Goal: Transaction & Acquisition: Book appointment/travel/reservation

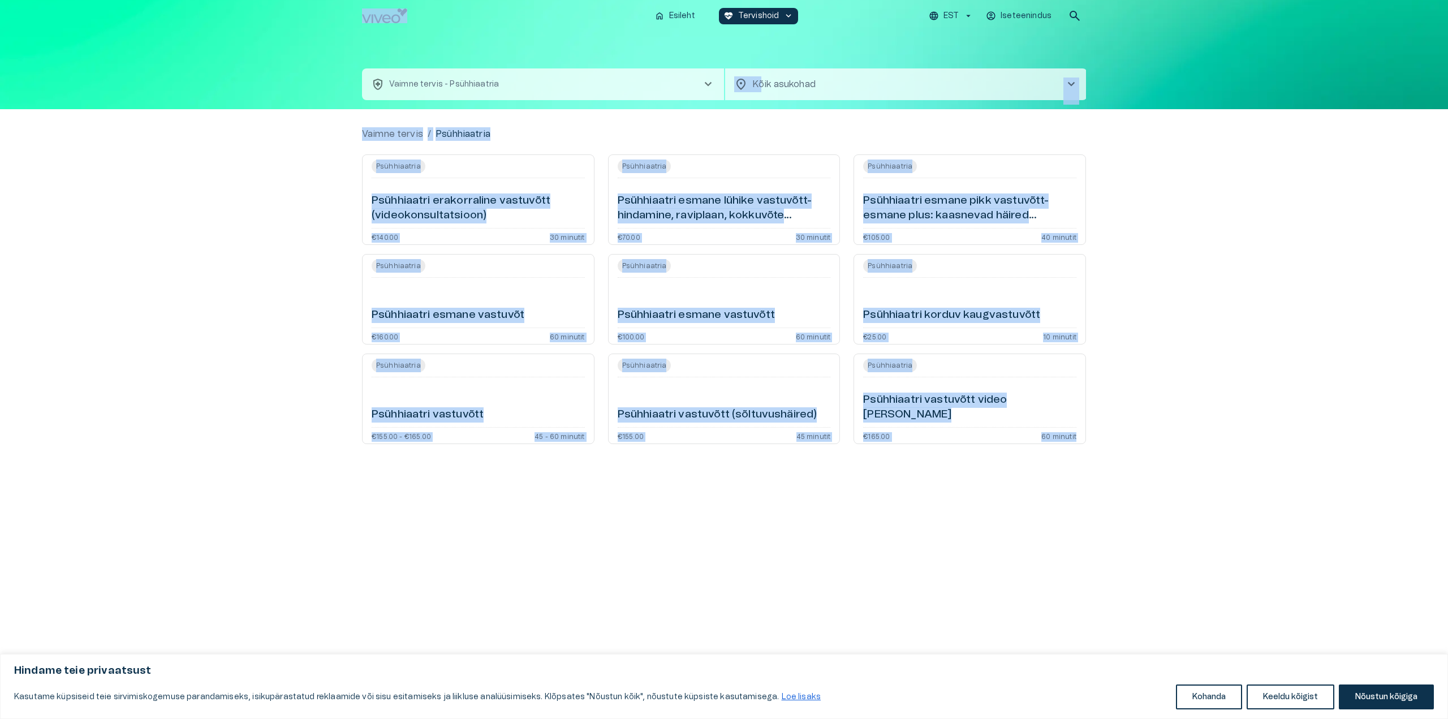
drag, startPoint x: 346, startPoint y: 2, endPoint x: 1153, endPoint y: 642, distance: 1030.6
click at [1153, 642] on div "home Esileht ecg_heart Tervishoid keyboard_arrow_down EST Iseteenindus search h…" at bounding box center [724, 359] width 1448 height 719
click at [1093, 326] on div "Vaimne tervis / Psühhiaatria Psühhiaatria Psühhiaatri erakorraline vastuvõtt (v…" at bounding box center [724, 390] width 1448 height 563
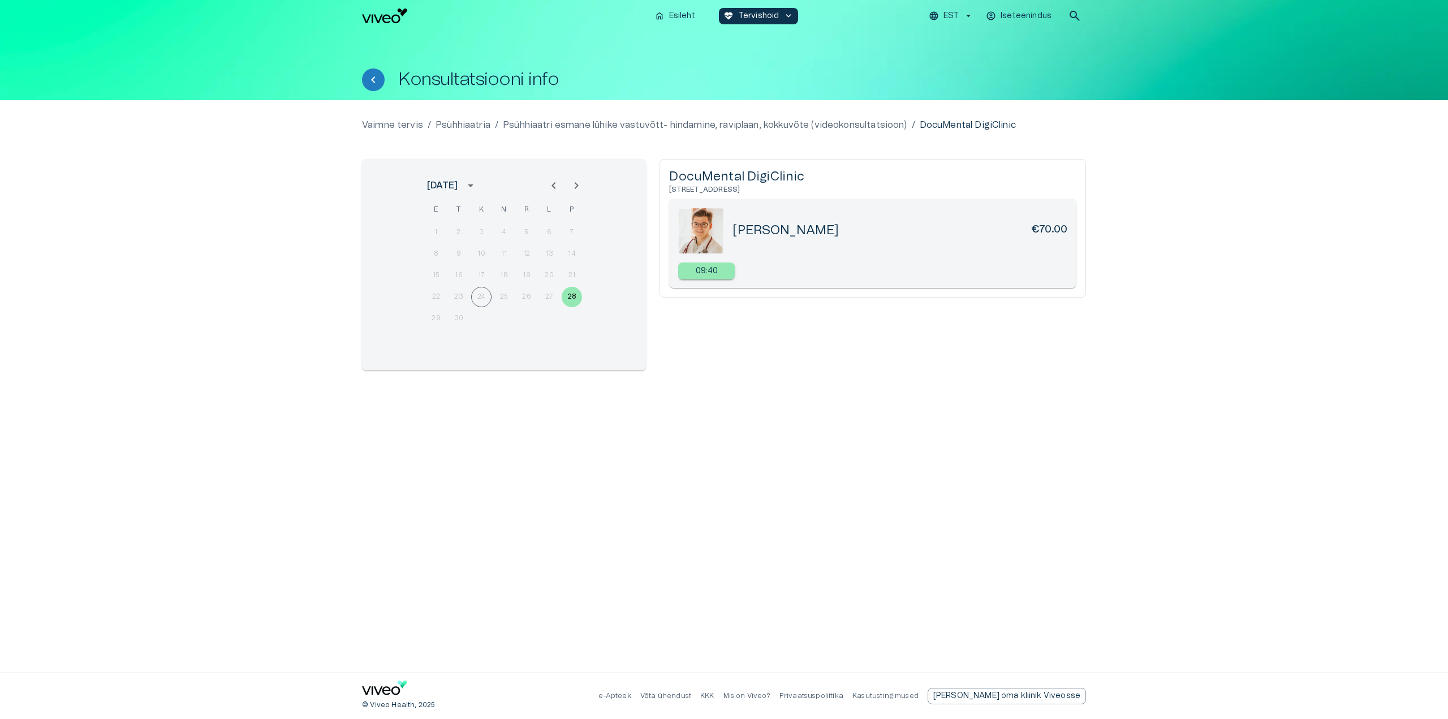
click at [819, 265] on div "09:40" at bounding box center [872, 272] width 389 height 20
click at [729, 269] on div "09:40" at bounding box center [706, 270] width 57 height 17
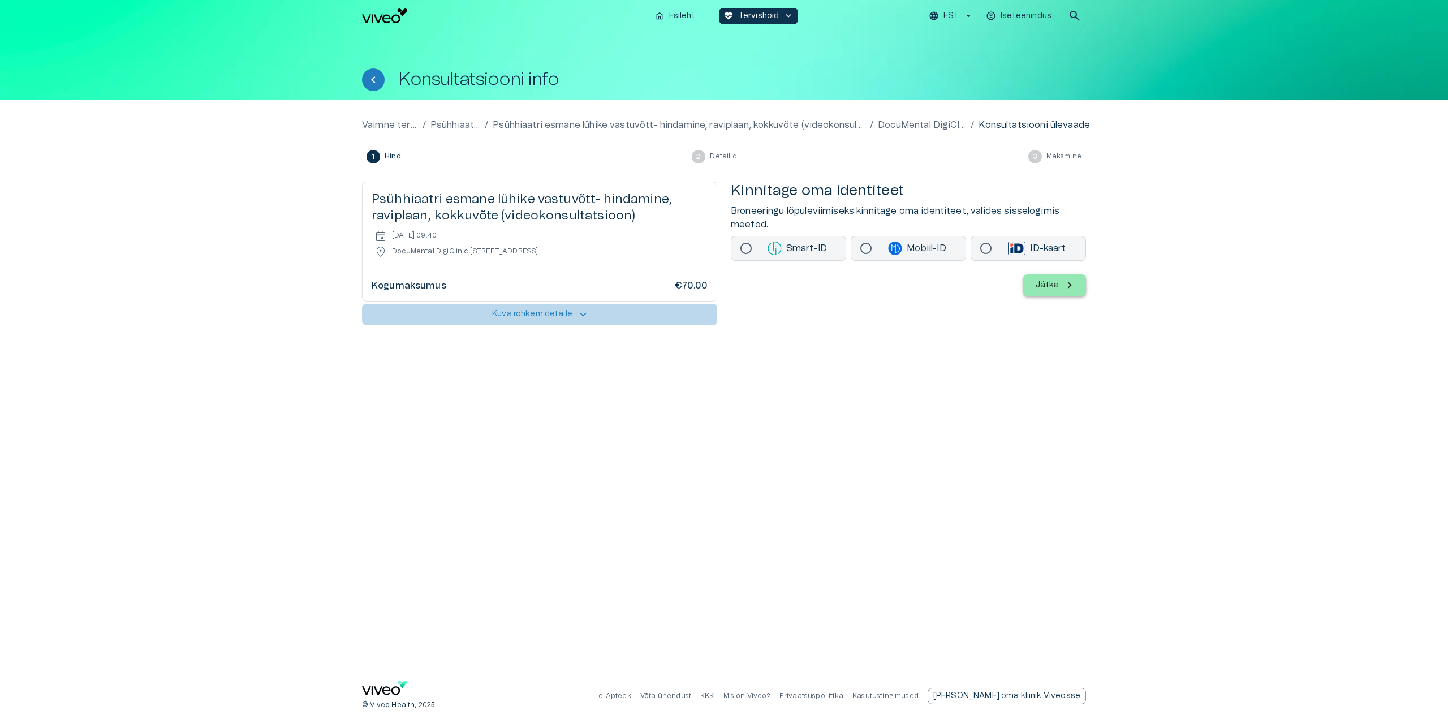
click at [564, 316] on p "Kuva rohkem detaile" at bounding box center [532, 314] width 80 height 12
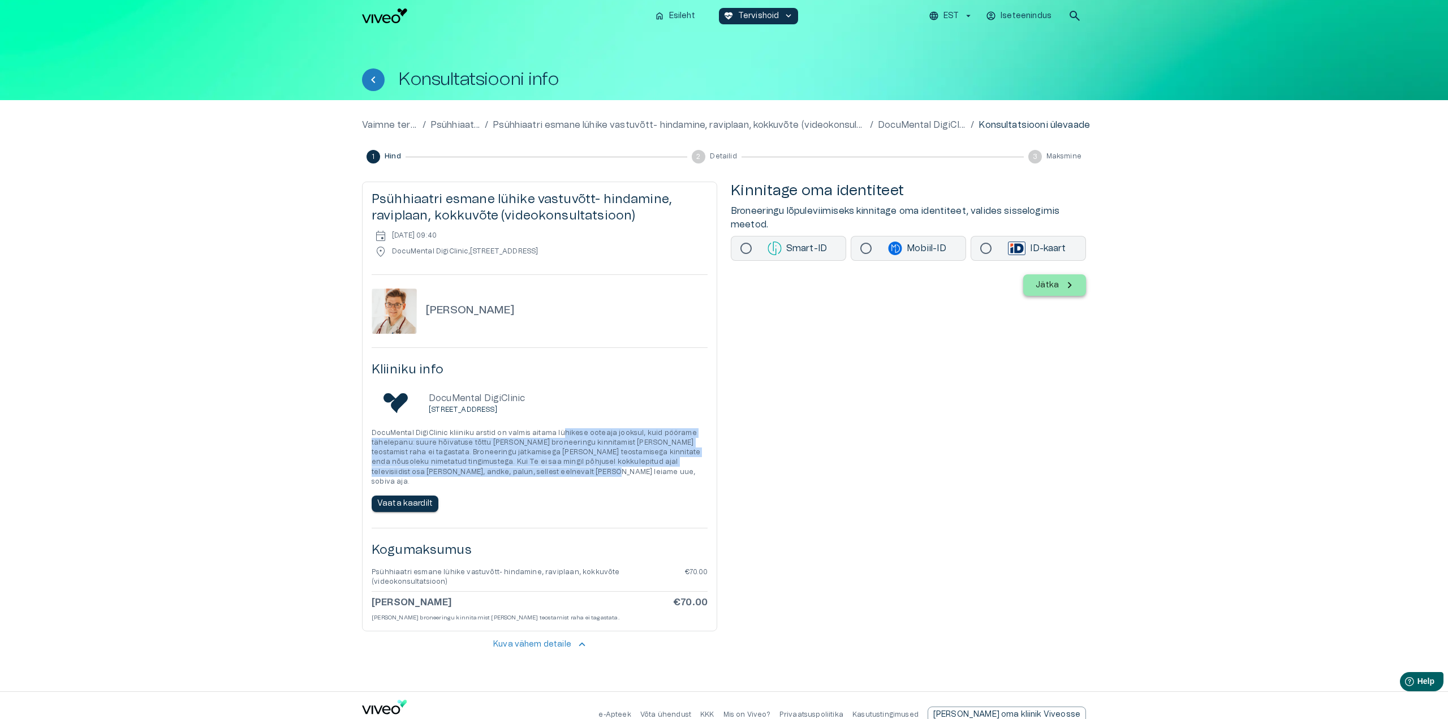
drag, startPoint x: 555, startPoint y: 432, endPoint x: 556, endPoint y: 471, distance: 39.0
click at [556, 471] on p "DocuMental DigiClinic kliiniku arstid on valmis aitama lühikese ooteaja jooksul…" at bounding box center [540, 457] width 336 height 58
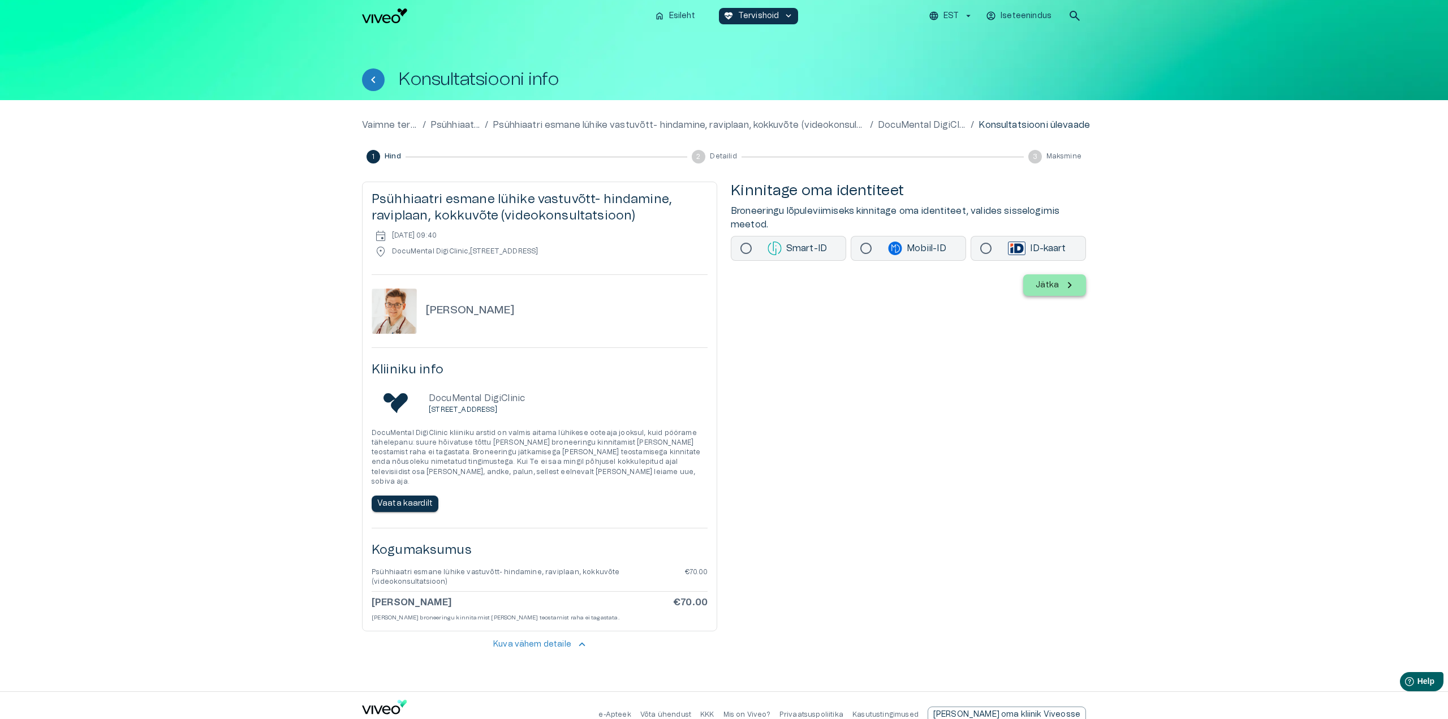
click at [774, 244] on img at bounding box center [774, 248] width 14 height 14
click at [1064, 288] on icon "button" at bounding box center [1069, 285] width 12 height 12
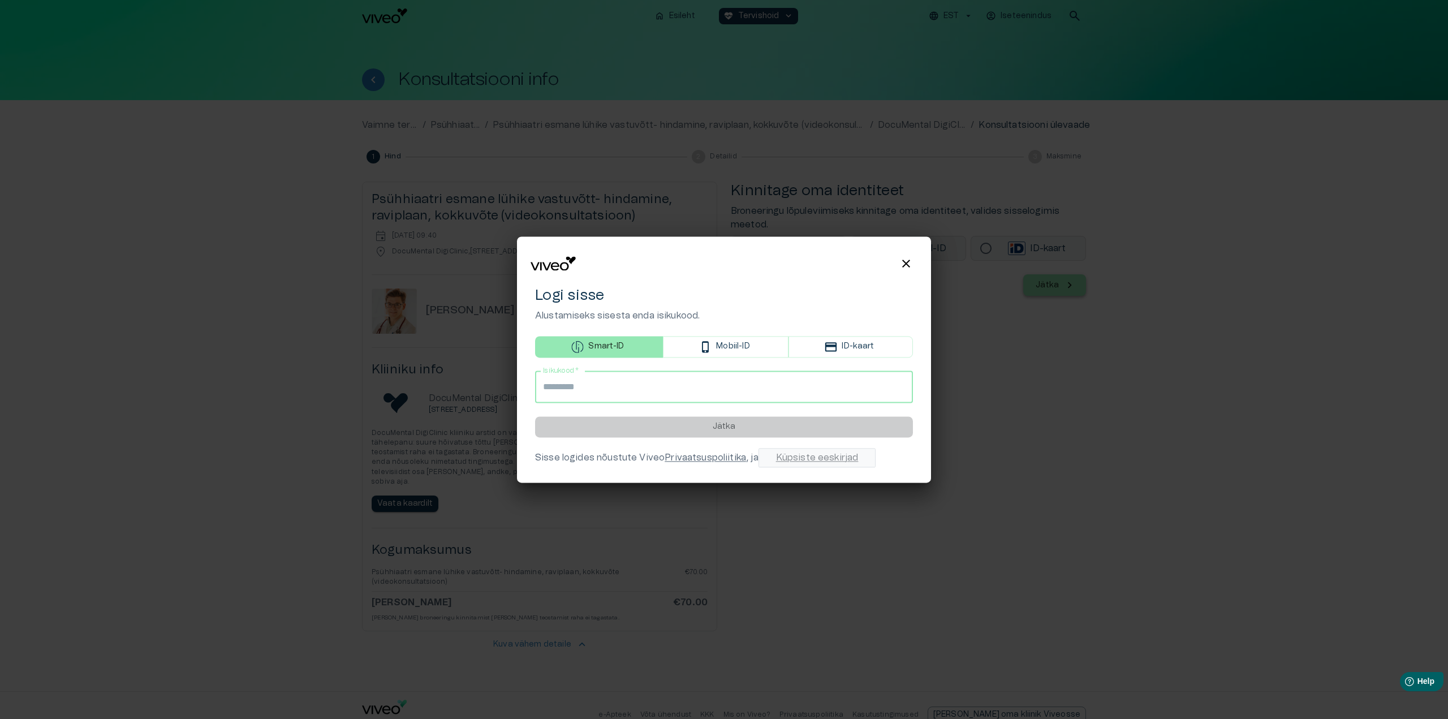
click at [695, 385] on input "Isikukood   *" at bounding box center [724, 387] width 378 height 32
type input "**********"
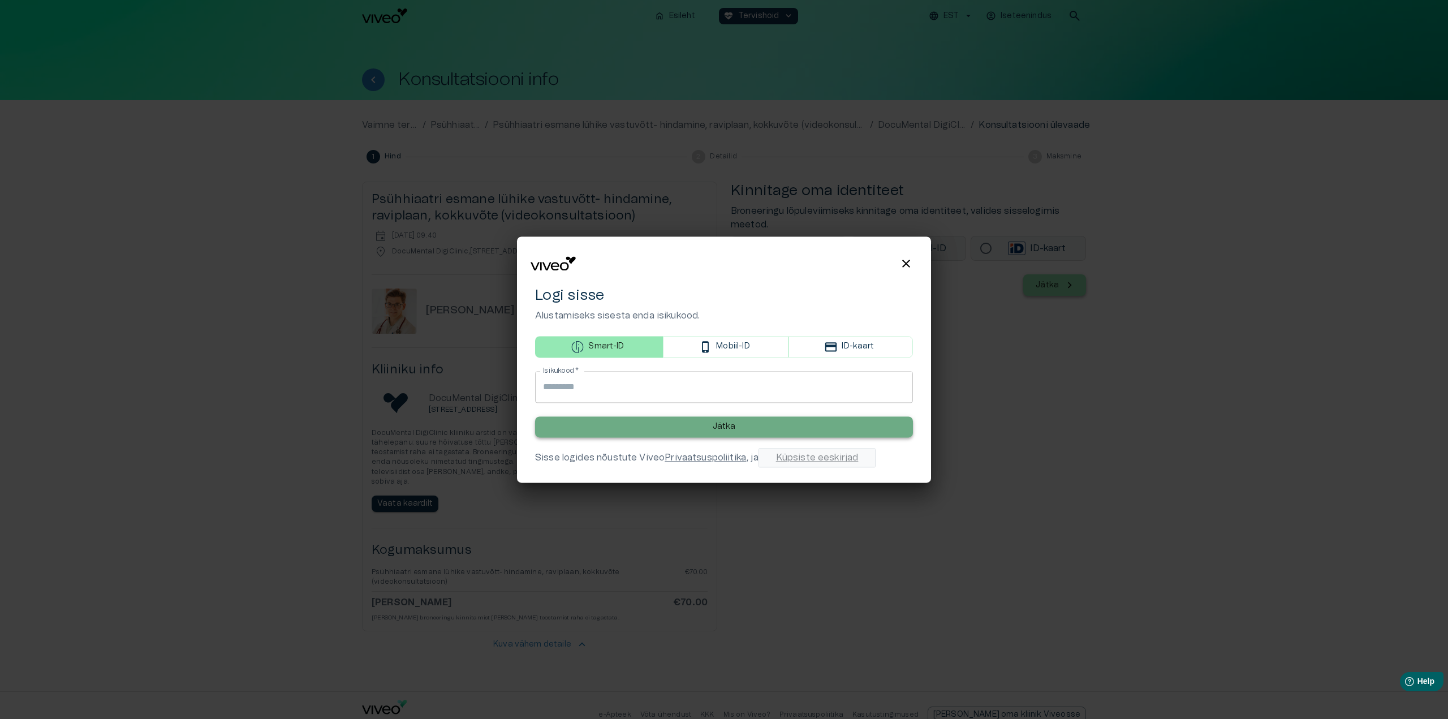
click at [658, 427] on button "Jätka" at bounding box center [724, 426] width 378 height 21
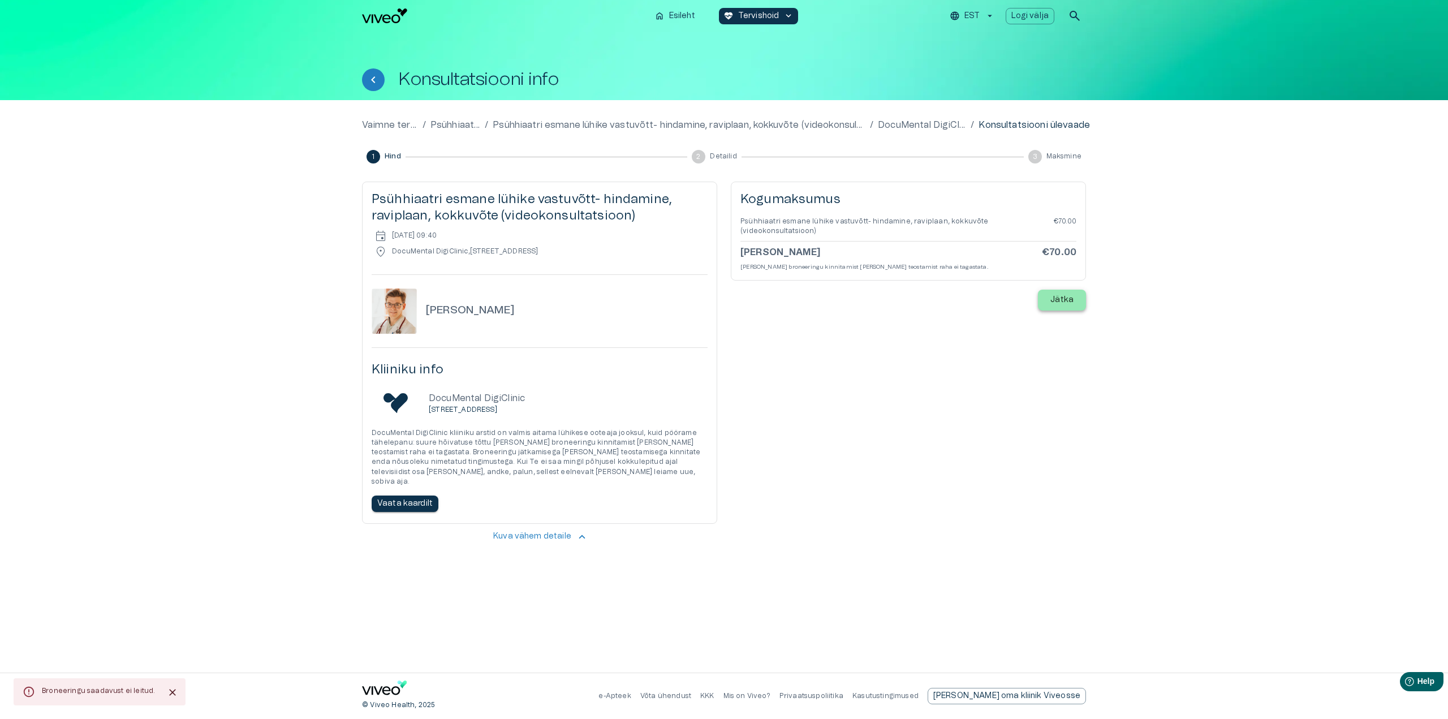
click at [1067, 294] on p "Jätka" at bounding box center [1061, 300] width 23 height 12
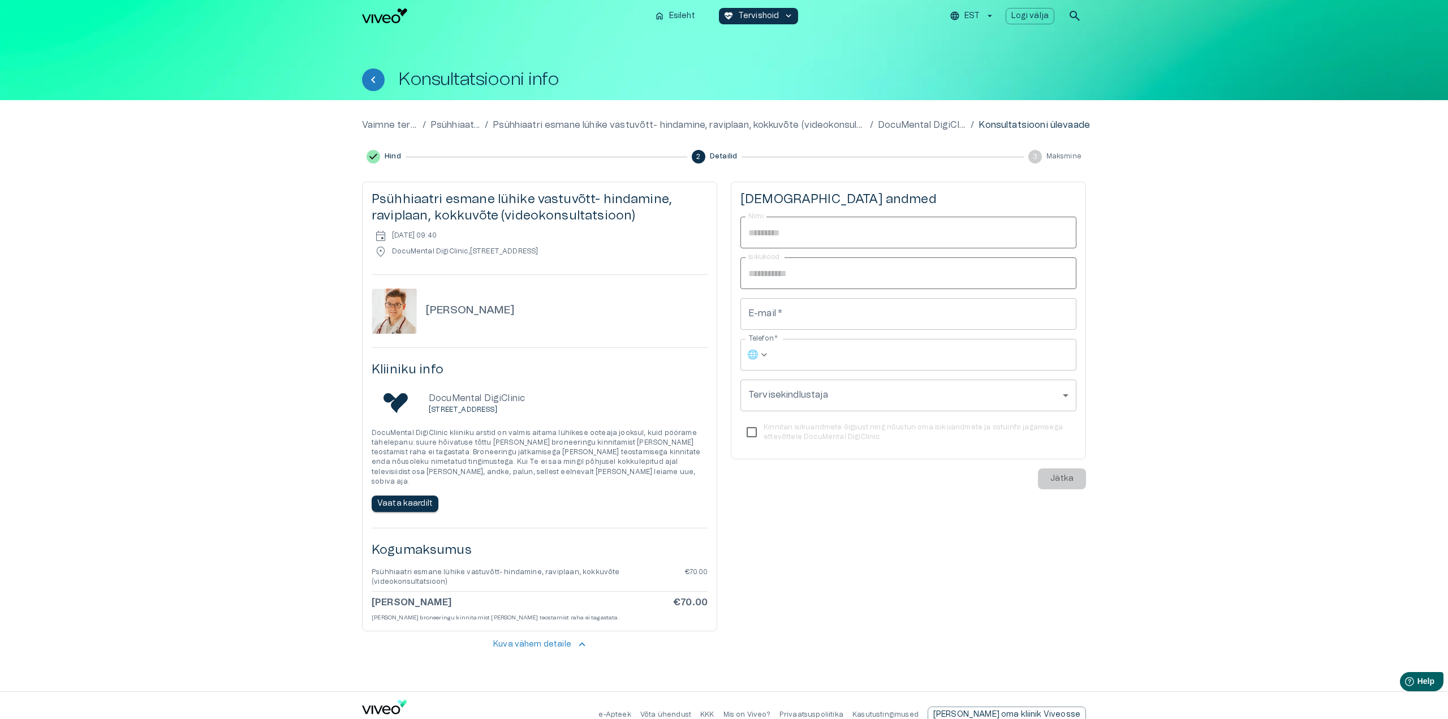
click at [873, 355] on input "Telefon   *" at bounding box center [925, 355] width 302 height 32
type input "**********"
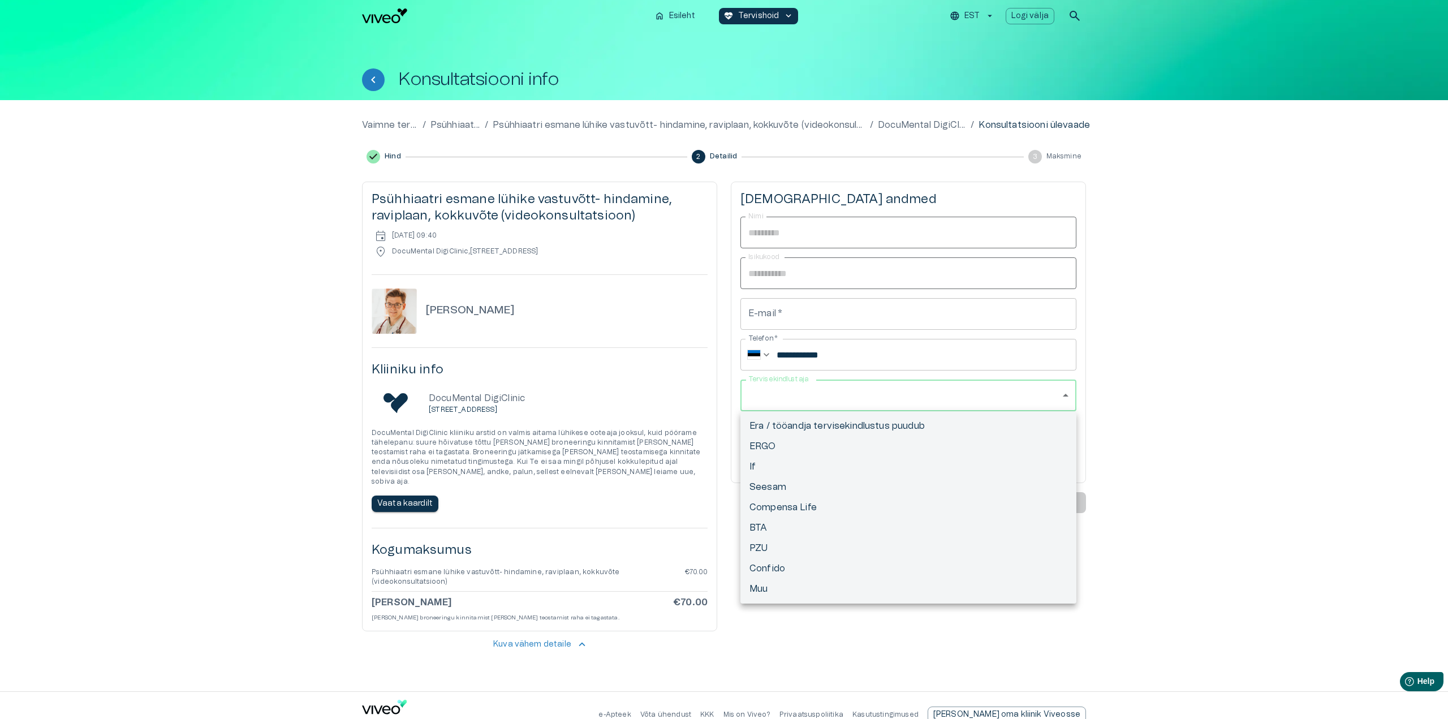
click at [878, 394] on body "Hindame teie privaatsust Kasutame küpsiseid teie sirvimiskogemuse parandamiseks…" at bounding box center [724, 359] width 1448 height 719
click at [878, 393] on div at bounding box center [724, 359] width 1448 height 719
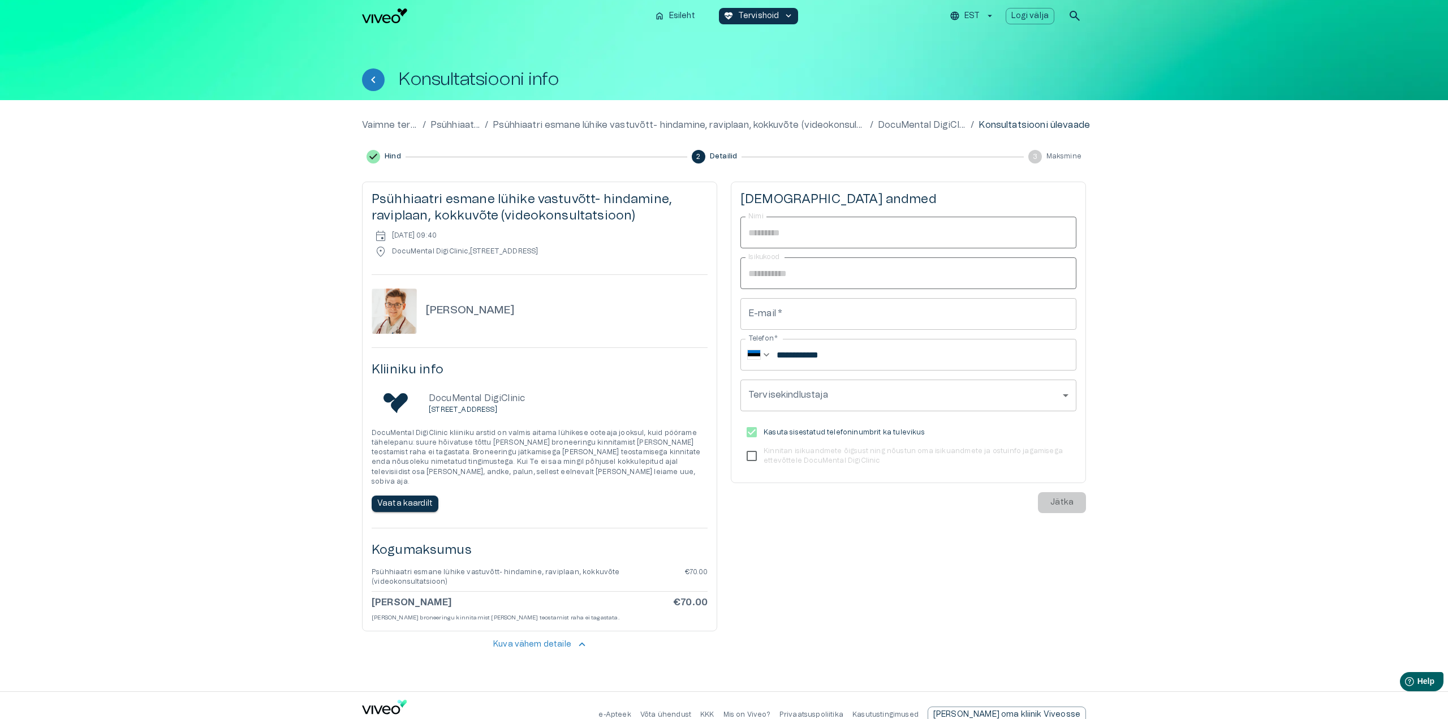
click at [752, 458] on label "Kinnitan isikuandmete õigsust ning nõustun oma isikuandmete ja ostuinfo jagamis…" at bounding box center [900, 456] width 333 height 24
click at [750, 452] on label "Kinnitan isikuandmete õigsust ning nõustun oma isikuandmete ja ostuinfo jagamis…" at bounding box center [900, 456] width 333 height 24
click at [752, 454] on label "Kinnitan isikuandmete õigsust ning nõustun oma isikuandmete ja ostuinfo jagamis…" at bounding box center [900, 456] width 333 height 24
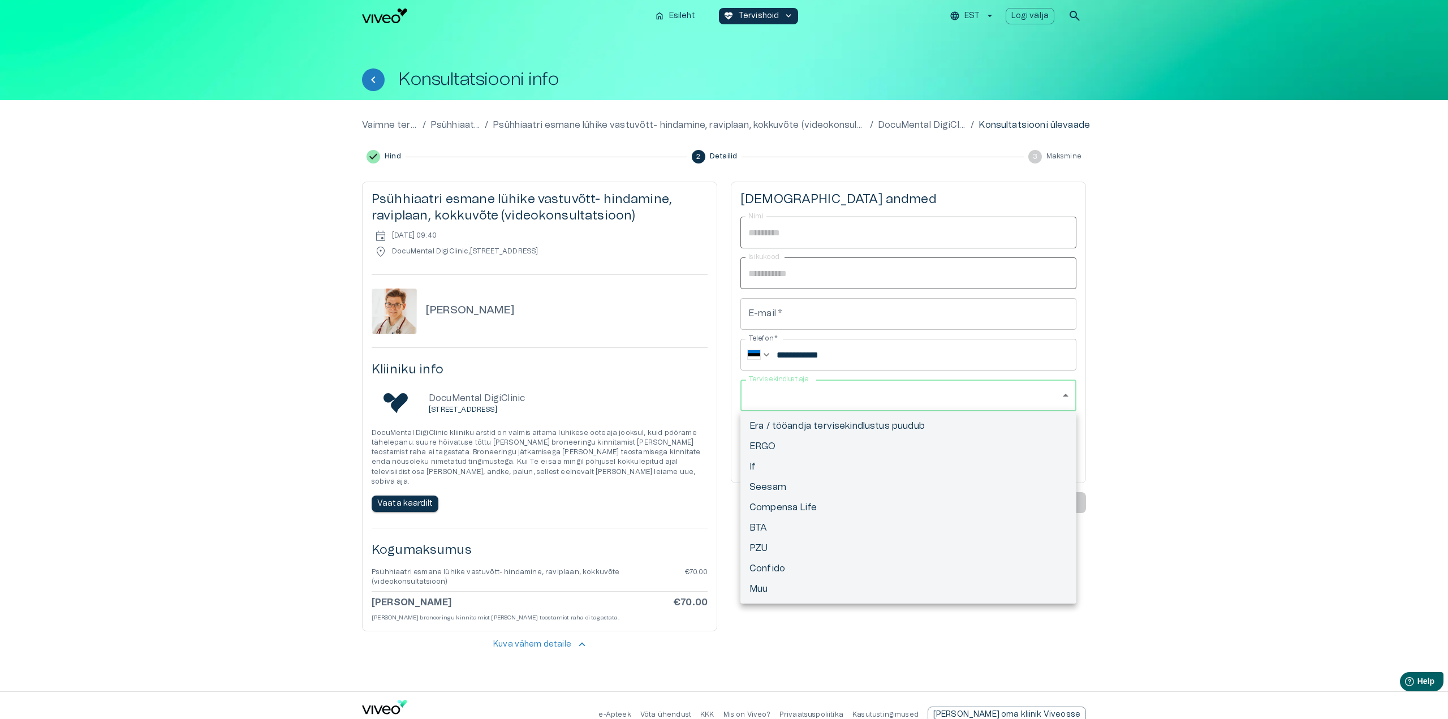
click at [814, 394] on body "Hindame teie privaatsust Kasutame küpsiseid teie sirvimiskogemuse parandamiseks…" at bounding box center [724, 359] width 1448 height 719
click at [794, 586] on li "Muu" at bounding box center [908, 589] width 336 height 20
type input "*****"
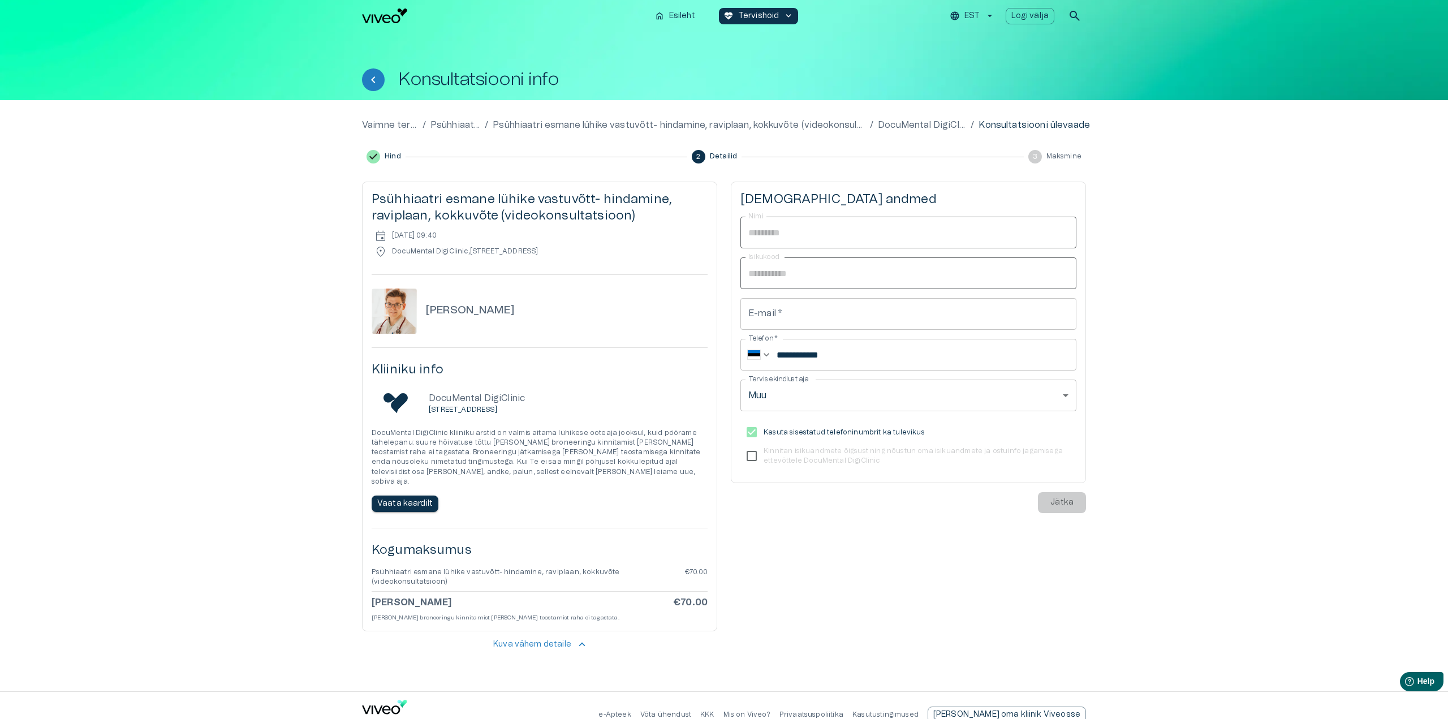
click at [747, 458] on label "Kinnitan isikuandmete õigsust ning nõustun oma isikuandmete ja ostuinfo jagamis…" at bounding box center [900, 456] width 333 height 24
click at [750, 458] on label "Kinnitan isikuandmete õigsust ning nõustun oma isikuandmete ja ostuinfo jagamis…" at bounding box center [900, 456] width 333 height 24
click at [754, 456] on label "Kinnitan isikuandmete õigsust ning nõustun oma isikuandmete ja ostuinfo jagamis…" at bounding box center [900, 456] width 333 height 24
click at [847, 354] on input "**********" at bounding box center [927, 355] width 300 height 32
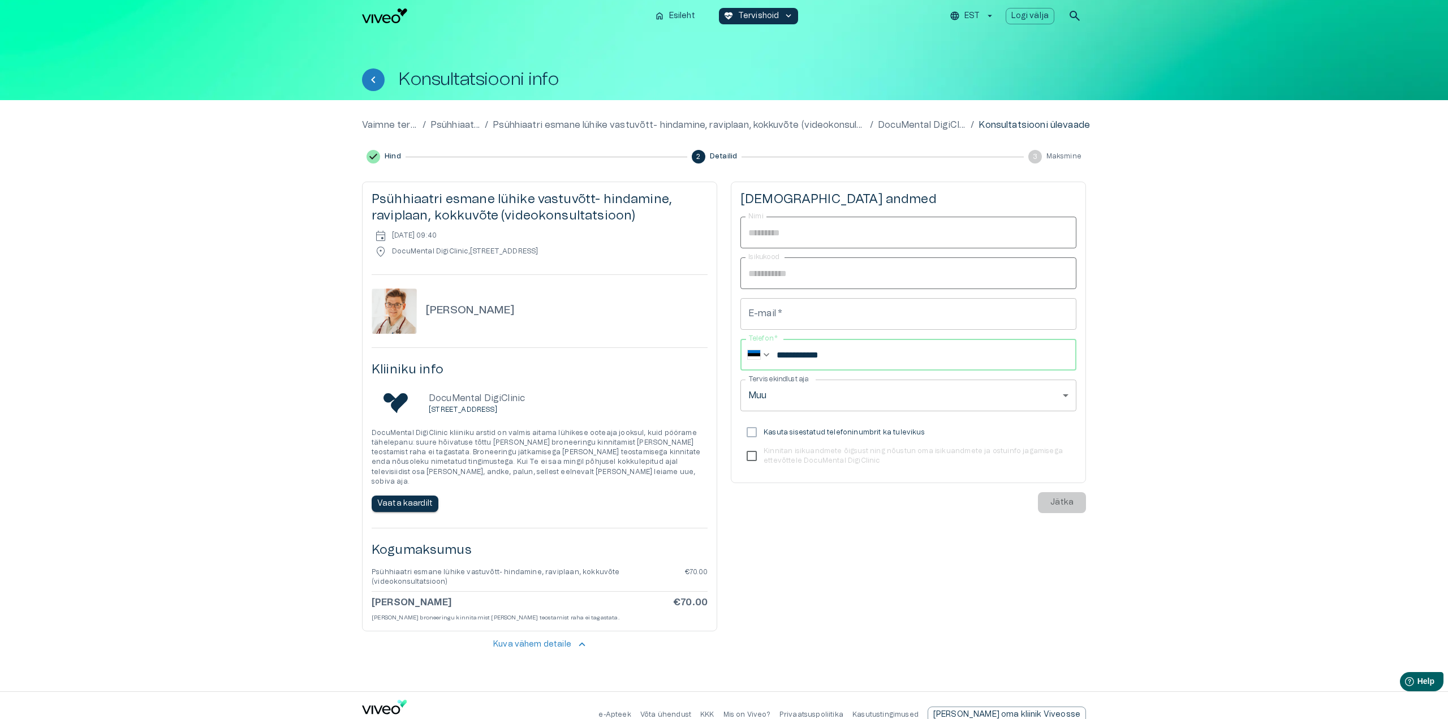
click at [798, 351] on input "**********" at bounding box center [927, 355] width 300 height 32
type input "********"
click at [754, 361] on div "🌐" at bounding box center [754, 355] width 29 height 32
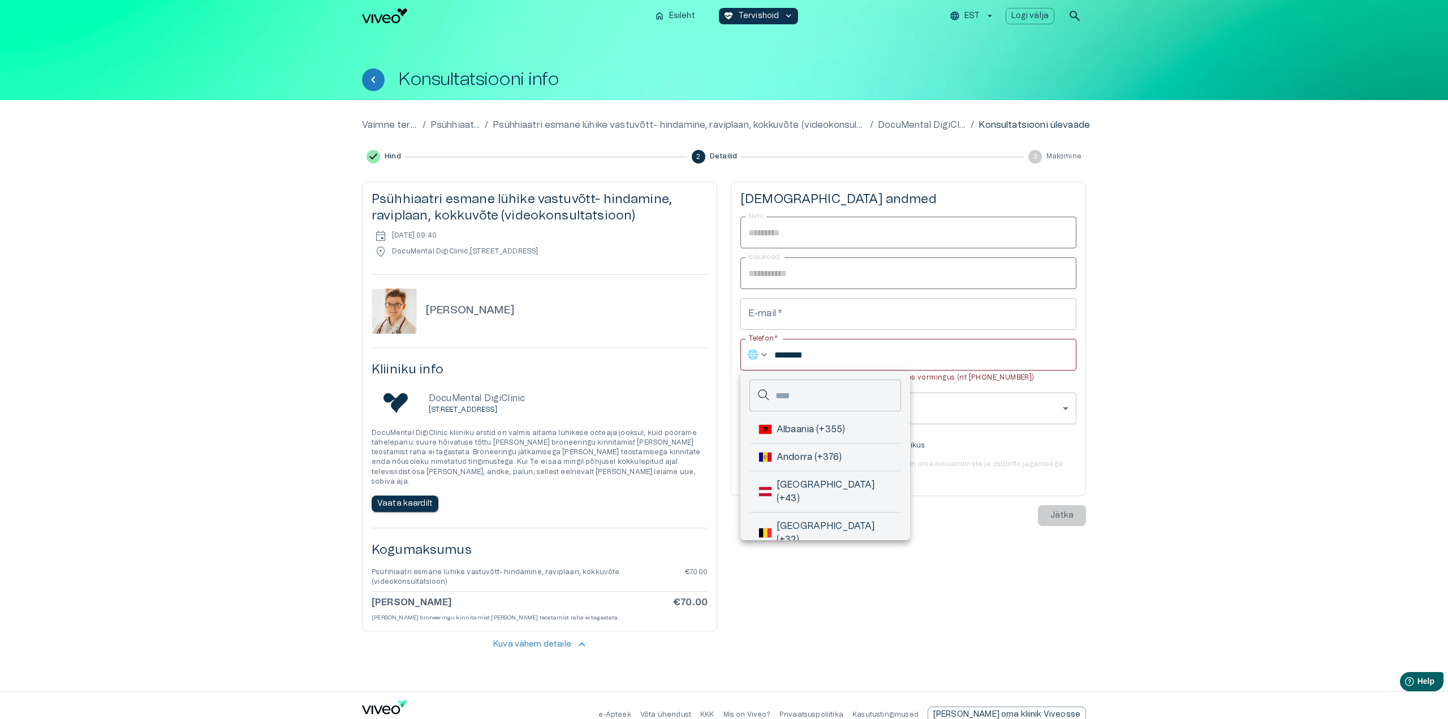
click at [791, 394] on input "text" at bounding box center [838, 395] width 126 height 32
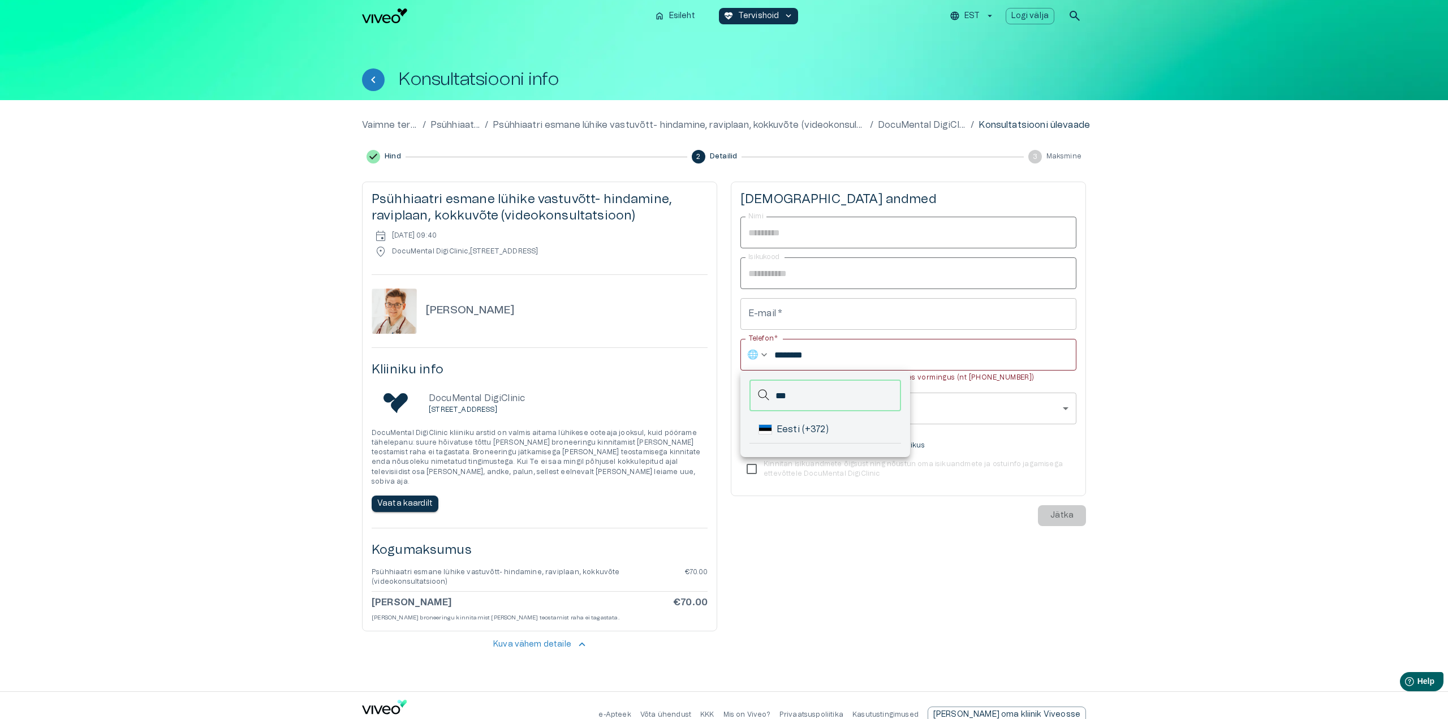
type input "***"
click at [799, 420] on div "Eesti (+372)" at bounding box center [825, 430] width 152 height 28
type input "**********"
click at [842, 376] on p "Palun sisesta telefoninumber rahvusvahelises vormingus (nt [PHONE_NUMBER])" at bounding box center [908, 377] width 320 height 11
click at [855, 361] on input "**********" at bounding box center [927, 355] width 300 height 32
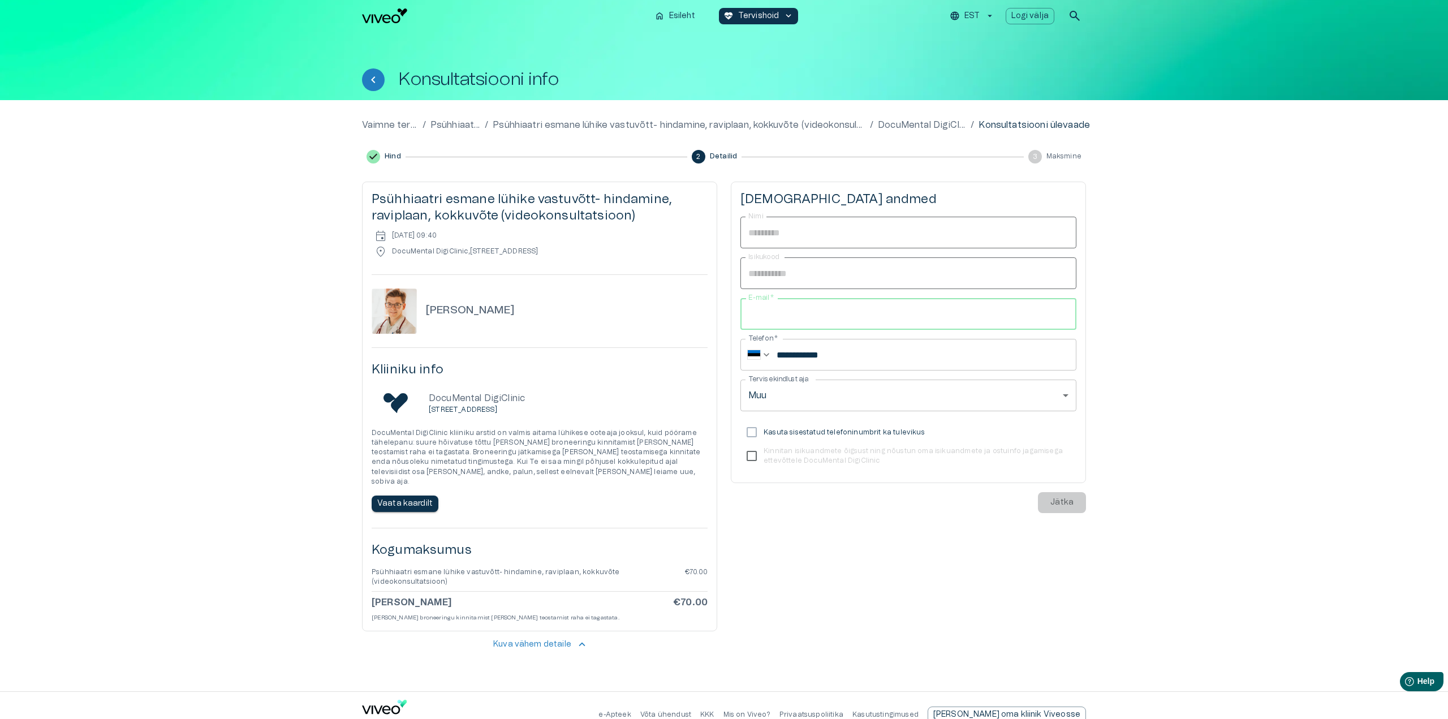
click at [852, 325] on input "E-mail   *" at bounding box center [908, 314] width 336 height 32
type input "**********"
click at [866, 377] on div "**********" at bounding box center [908, 345] width 336 height 257
drag, startPoint x: 748, startPoint y: 314, endPoint x: 801, endPoint y: 313, distance: 52.6
click at [801, 313] on input "**********" at bounding box center [908, 314] width 336 height 32
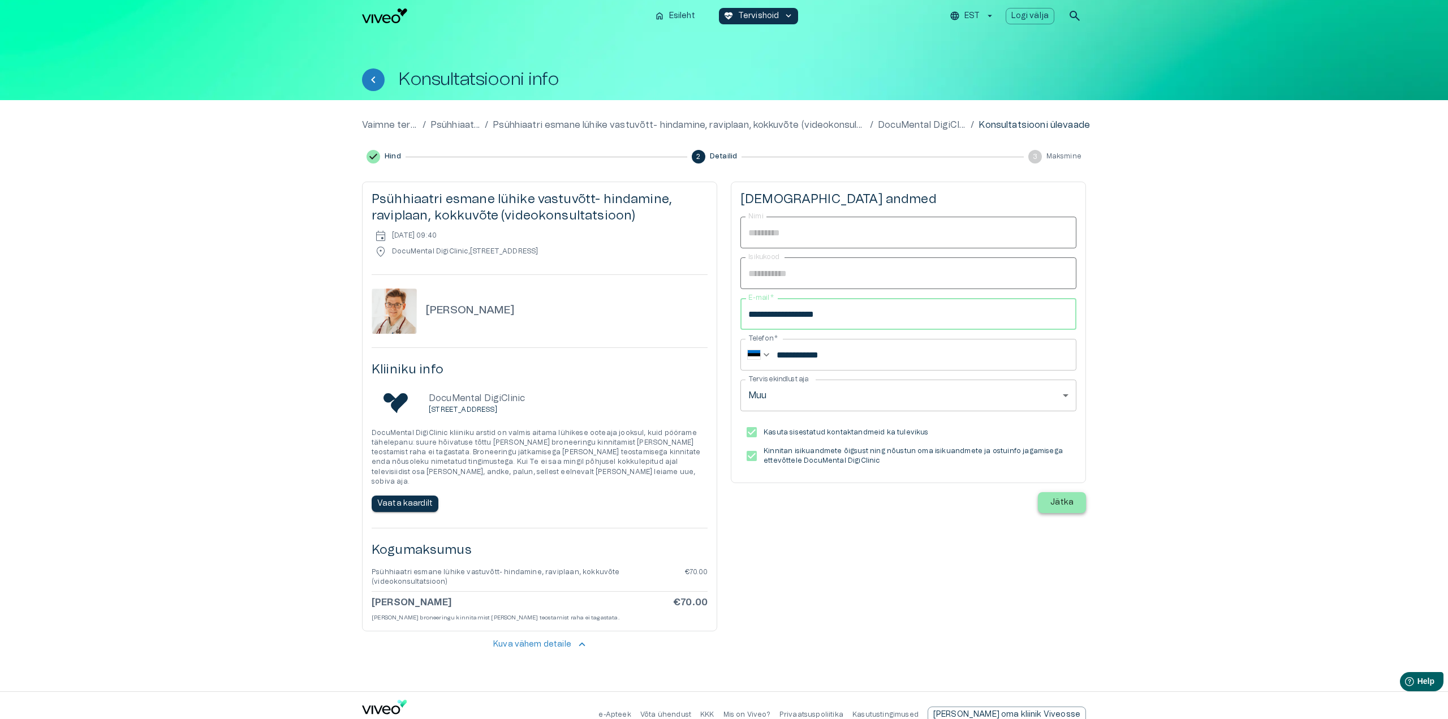
click at [1045, 499] on button "Jätka" at bounding box center [1062, 502] width 48 height 21
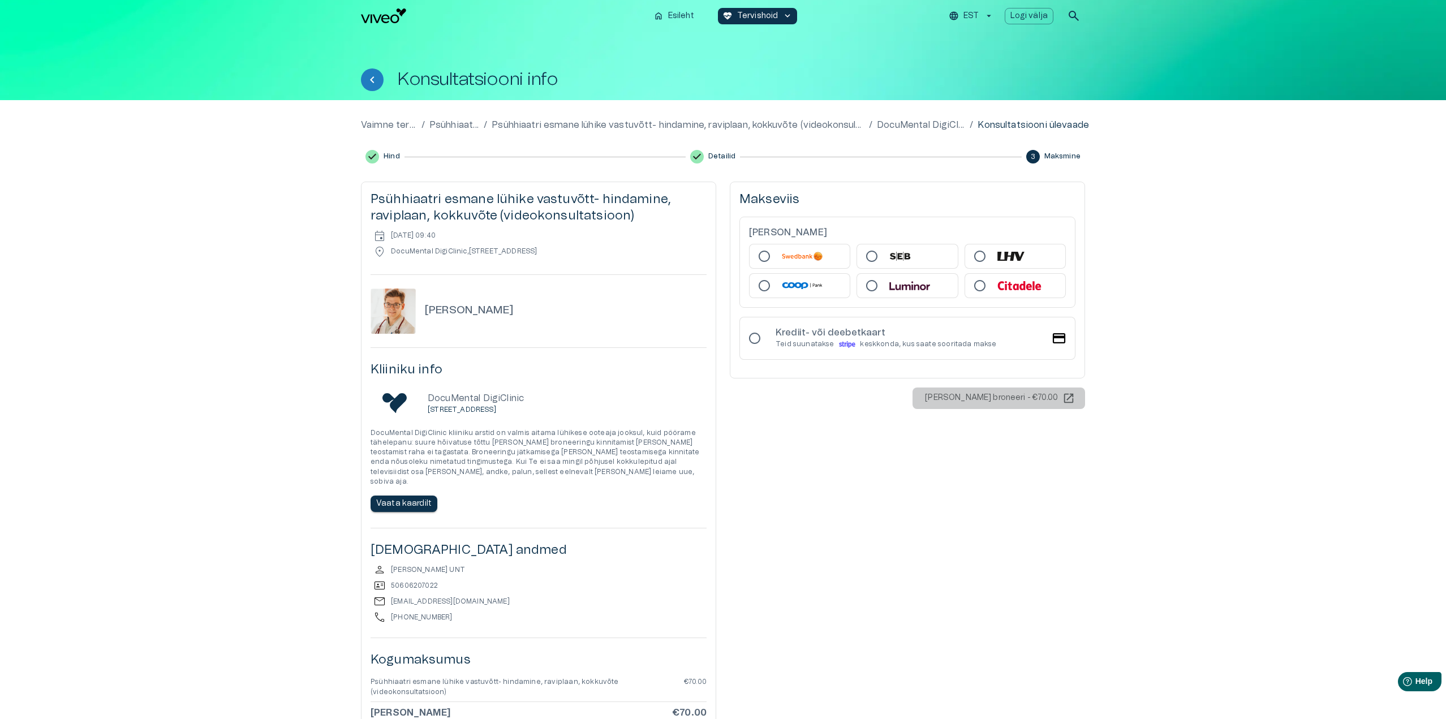
click at [938, 258] on div at bounding box center [906, 256] width 101 height 25
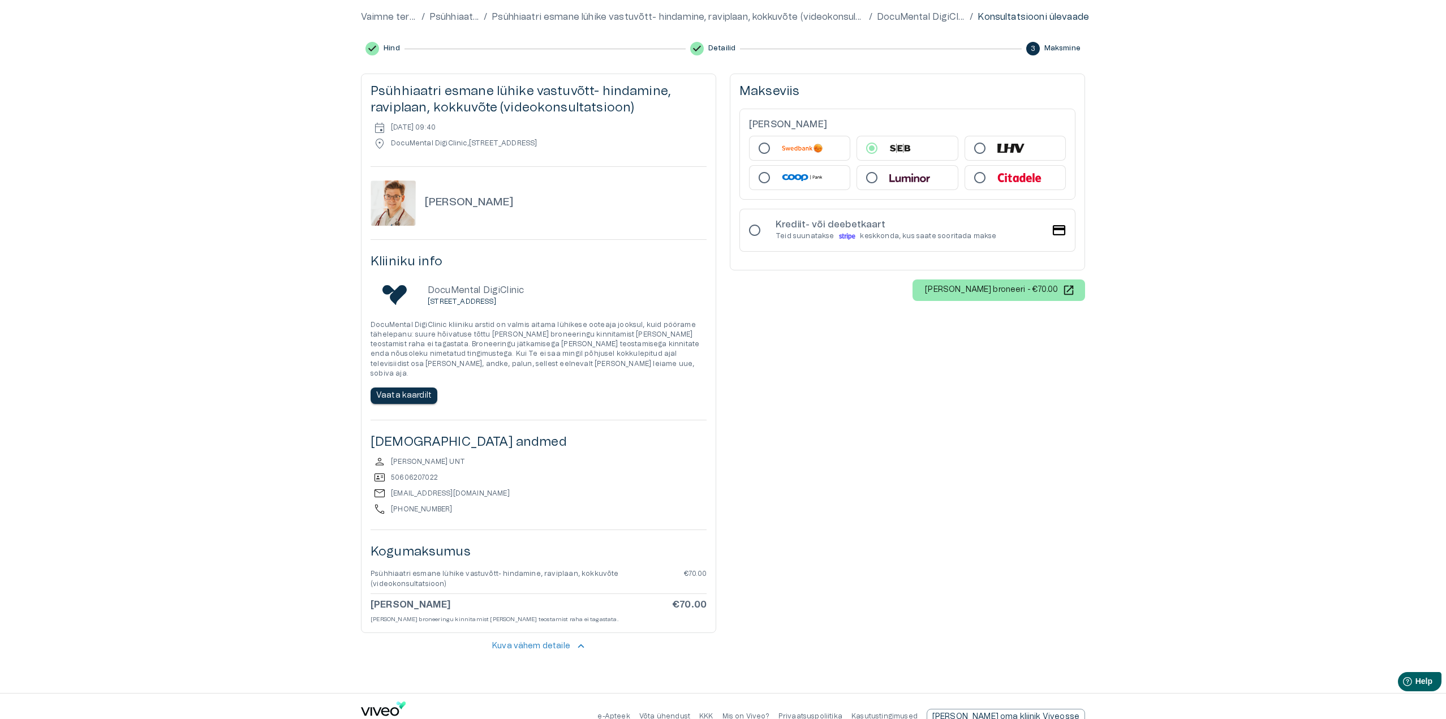
scroll to position [109, 0]
drag, startPoint x: 391, startPoint y: 481, endPoint x: 480, endPoint y: 484, distance: 88.3
click at [480, 485] on div "mail [EMAIL_ADDRESS][DOMAIN_NAME]" at bounding box center [538, 492] width 336 height 14
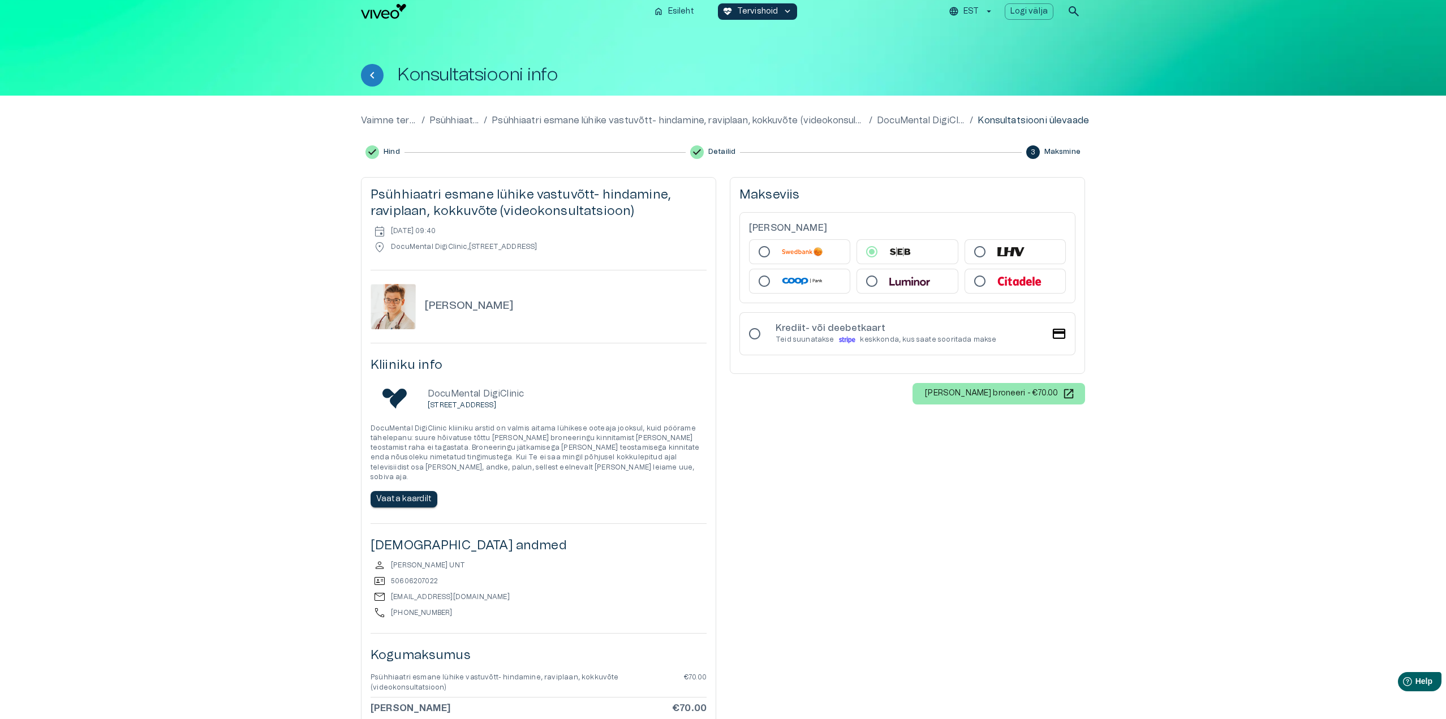
scroll to position [0, 0]
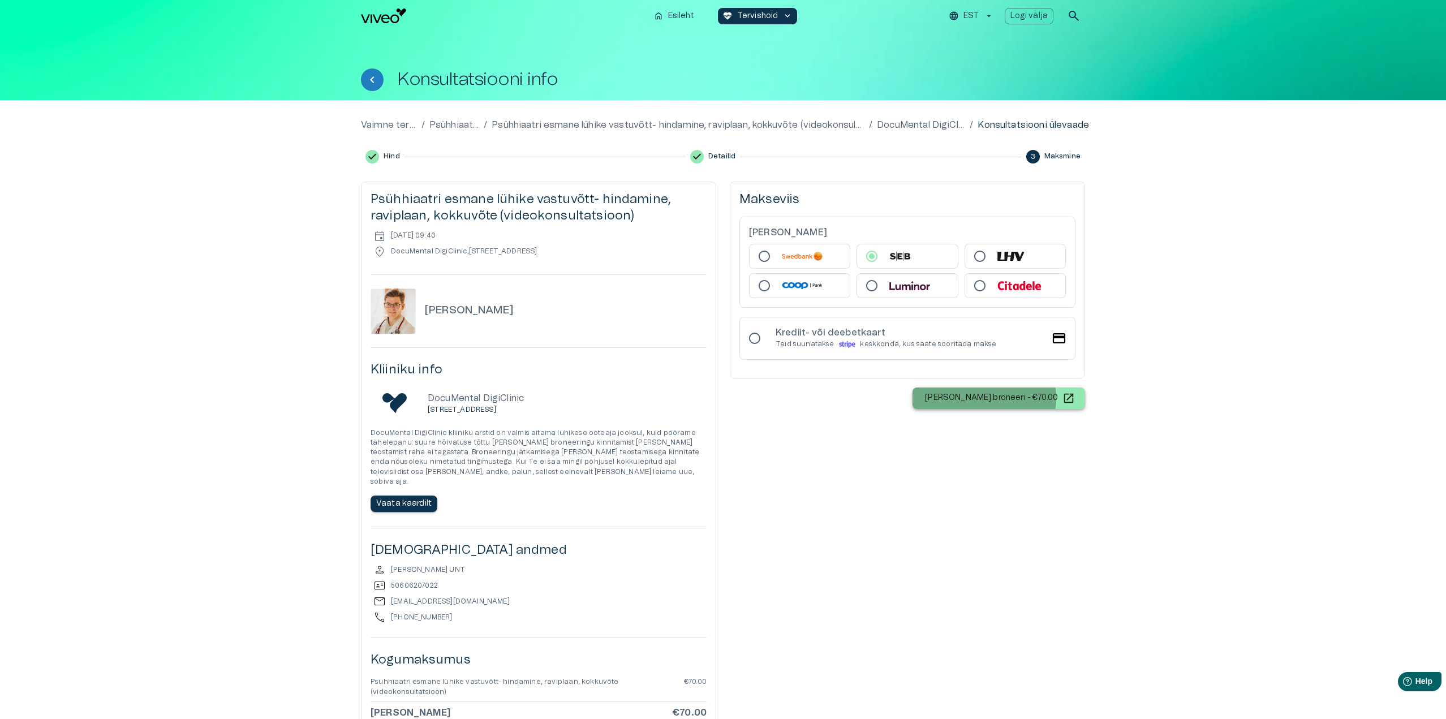
click at [1012, 398] on p "[PERSON_NAME] broneeri - €70.00" at bounding box center [991, 398] width 133 height 12
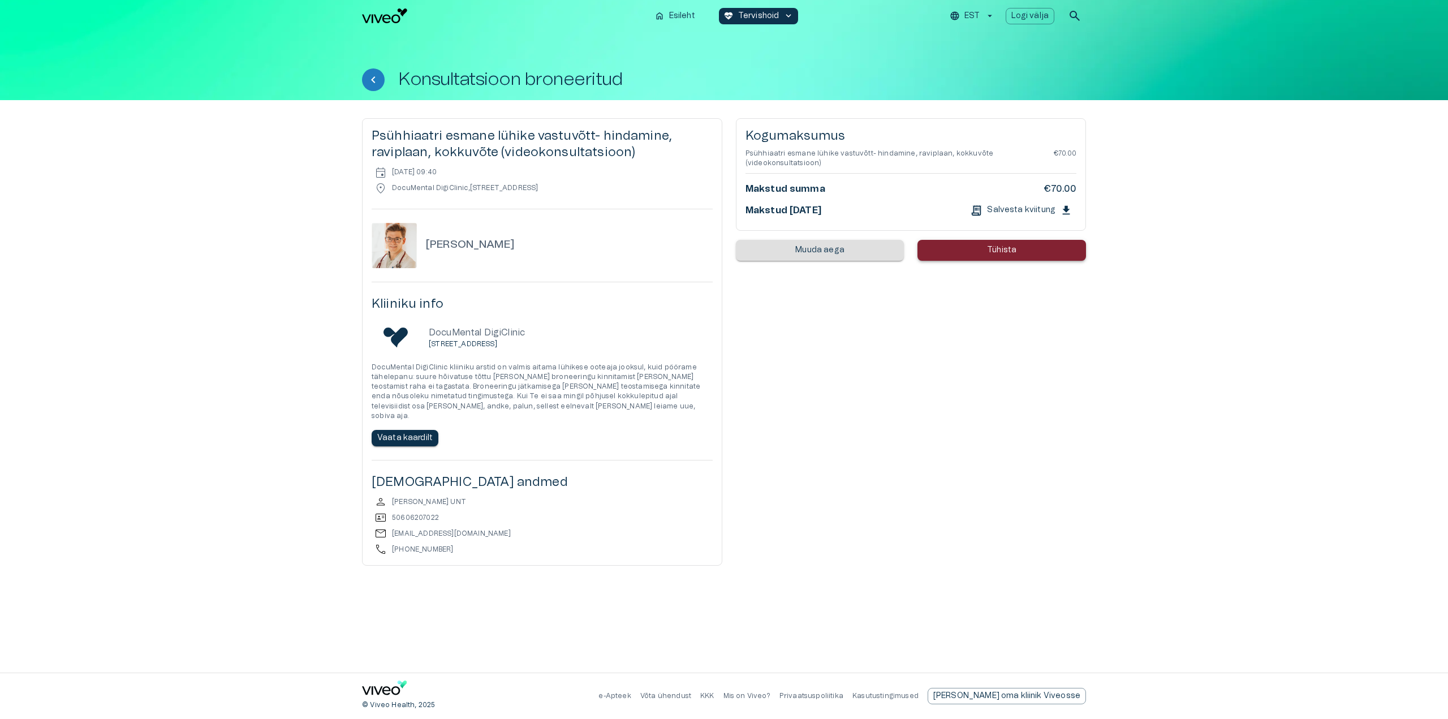
click at [853, 244] on button "Muuda aega" at bounding box center [820, 250] width 169 height 21
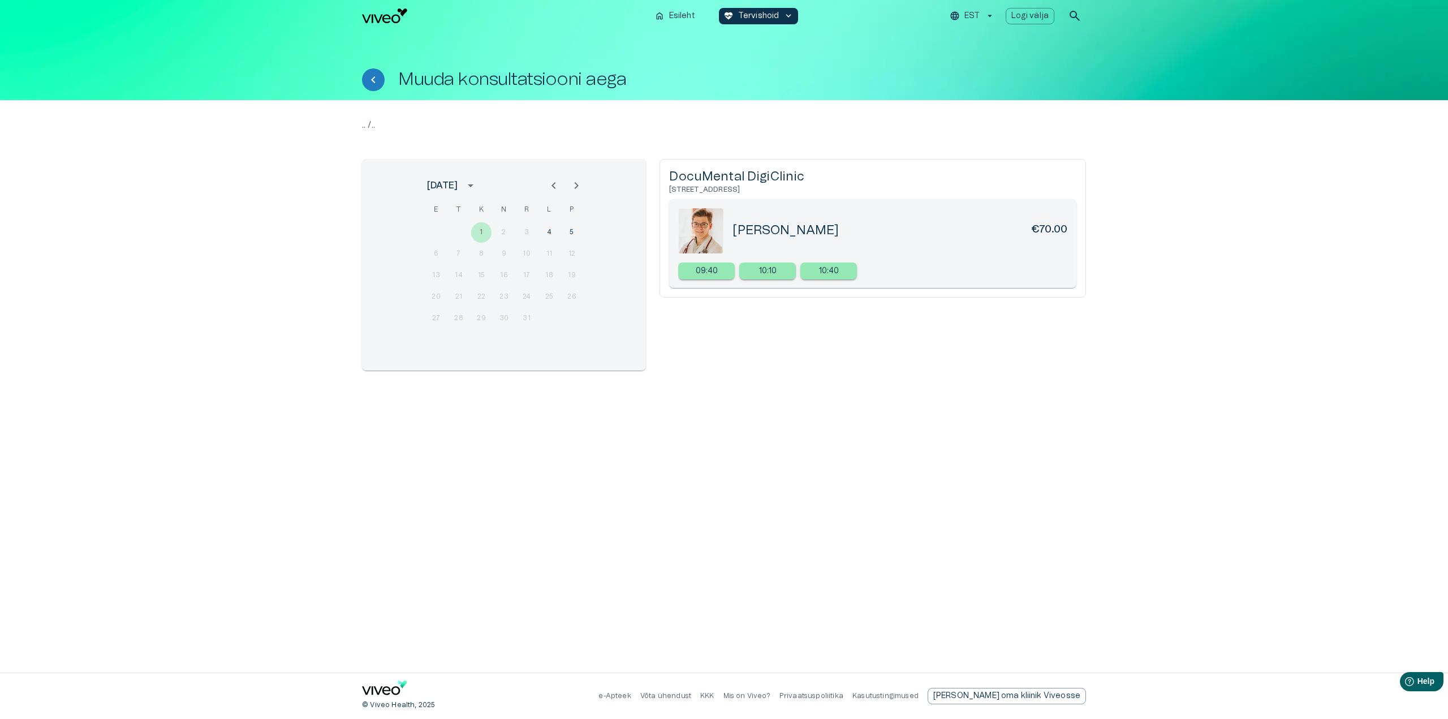
click at [547, 186] on icon "Previous month" at bounding box center [554, 186] width 14 height 14
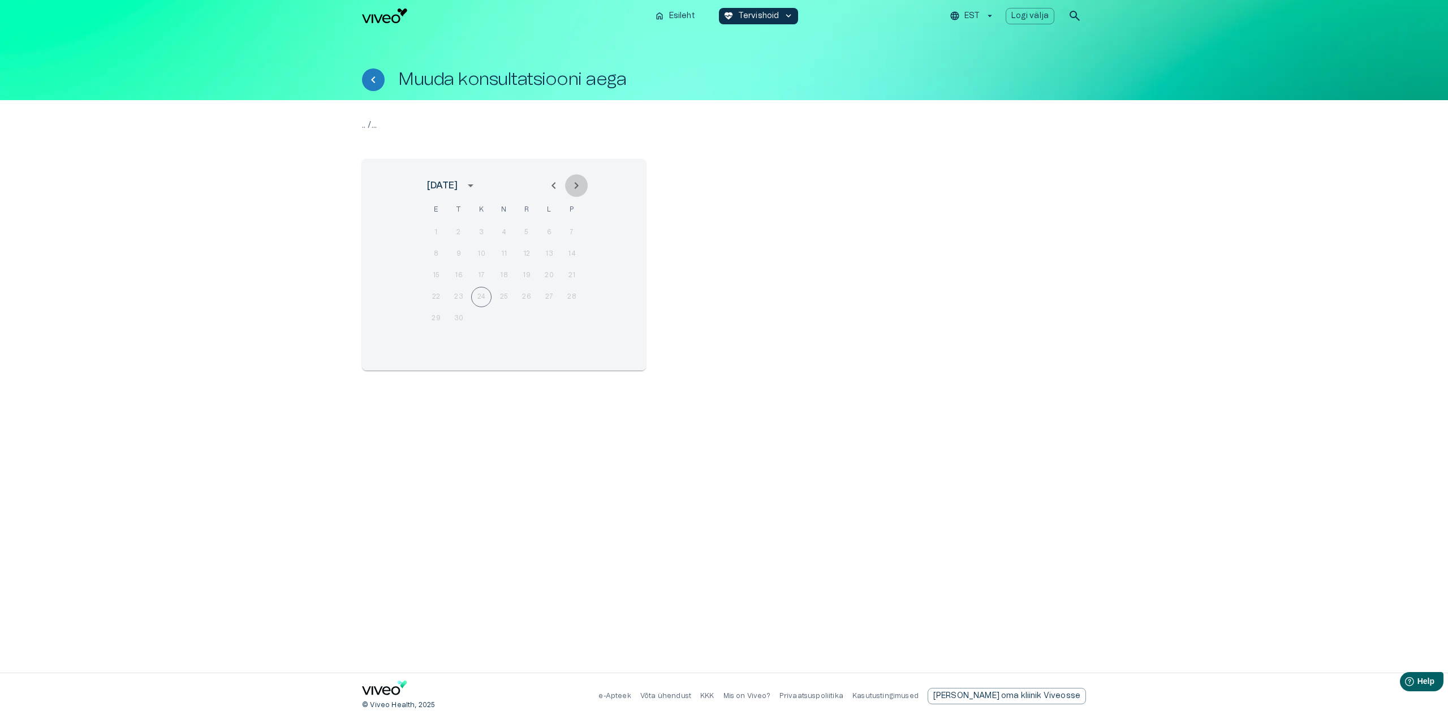
click at [580, 183] on icon "Next month" at bounding box center [577, 186] width 14 height 14
click at [548, 232] on button "4" at bounding box center [549, 232] width 20 height 20
click at [570, 232] on button "5" at bounding box center [572, 232] width 20 height 20
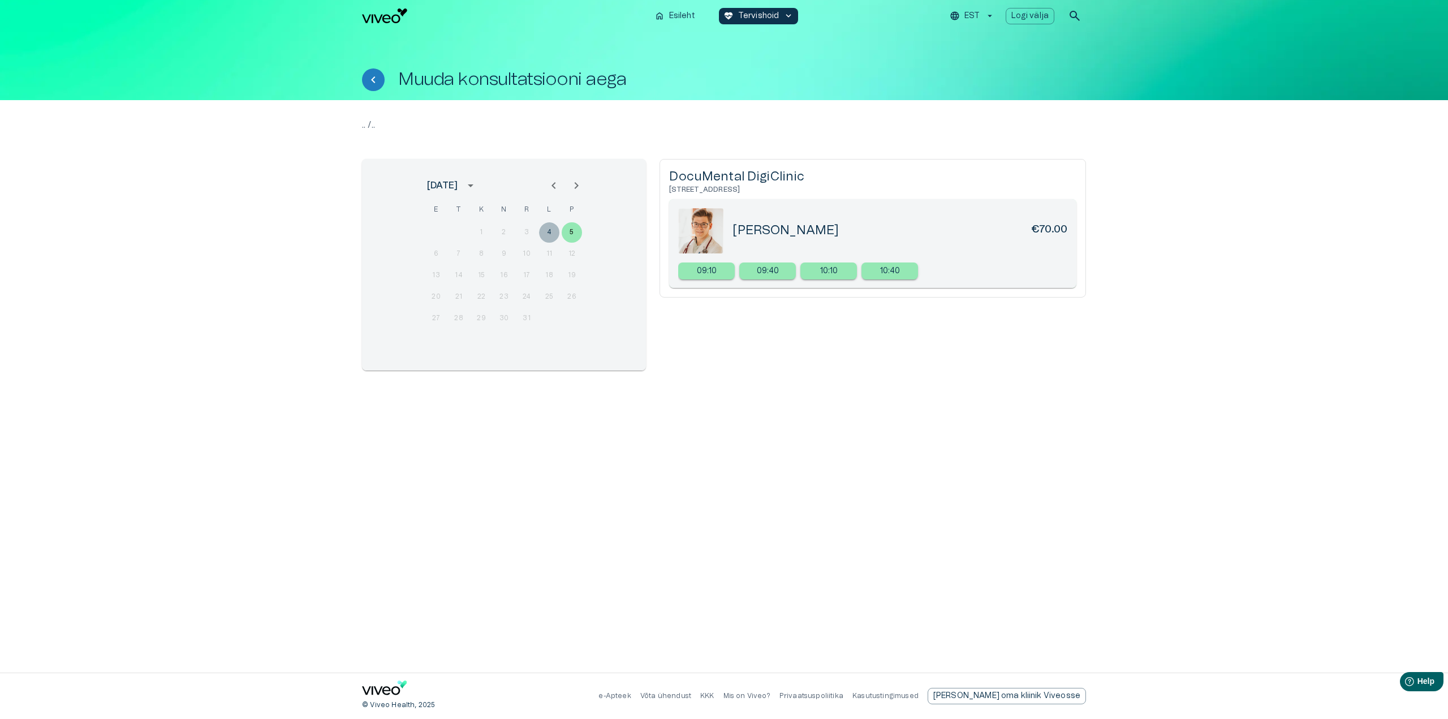
click at [553, 232] on button "4" at bounding box center [549, 232] width 20 height 20
click at [570, 232] on button "5" at bounding box center [572, 232] width 20 height 20
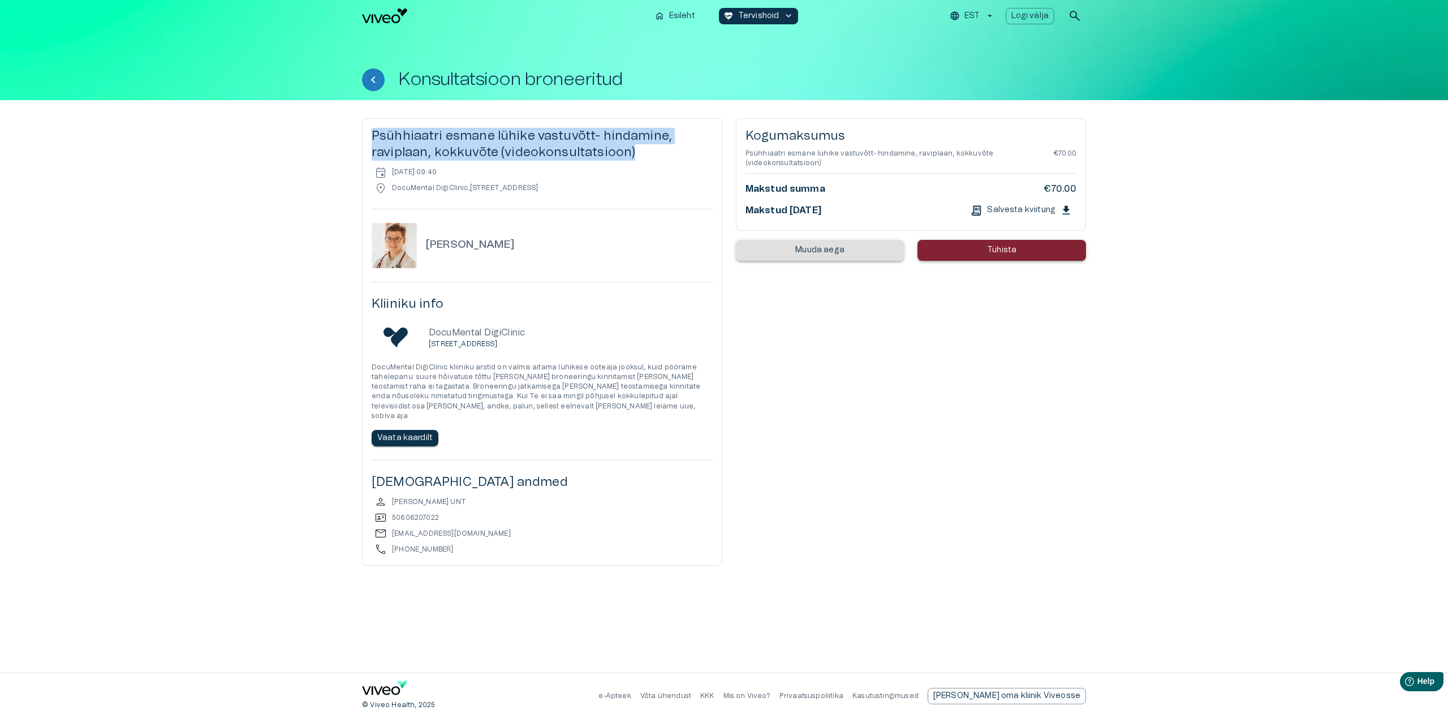
drag, startPoint x: 373, startPoint y: 132, endPoint x: 645, endPoint y: 146, distance: 271.8
click at [645, 146] on h5 "Psühhiaatri esmane lühike vastuvõtt- hindamine, raviplaan, kokkuvõte (videokons…" at bounding box center [542, 144] width 341 height 33
copy h5 "Psühhiaatri esmane lühike vastuvõtt- hindamine, raviplaan, kokkuvõte (videokons…"
click at [494, 153] on h5 "Psühhiaatri esmane lühike vastuvõtt- hindamine, raviplaan, kokkuvõte (videokons…" at bounding box center [542, 144] width 341 height 33
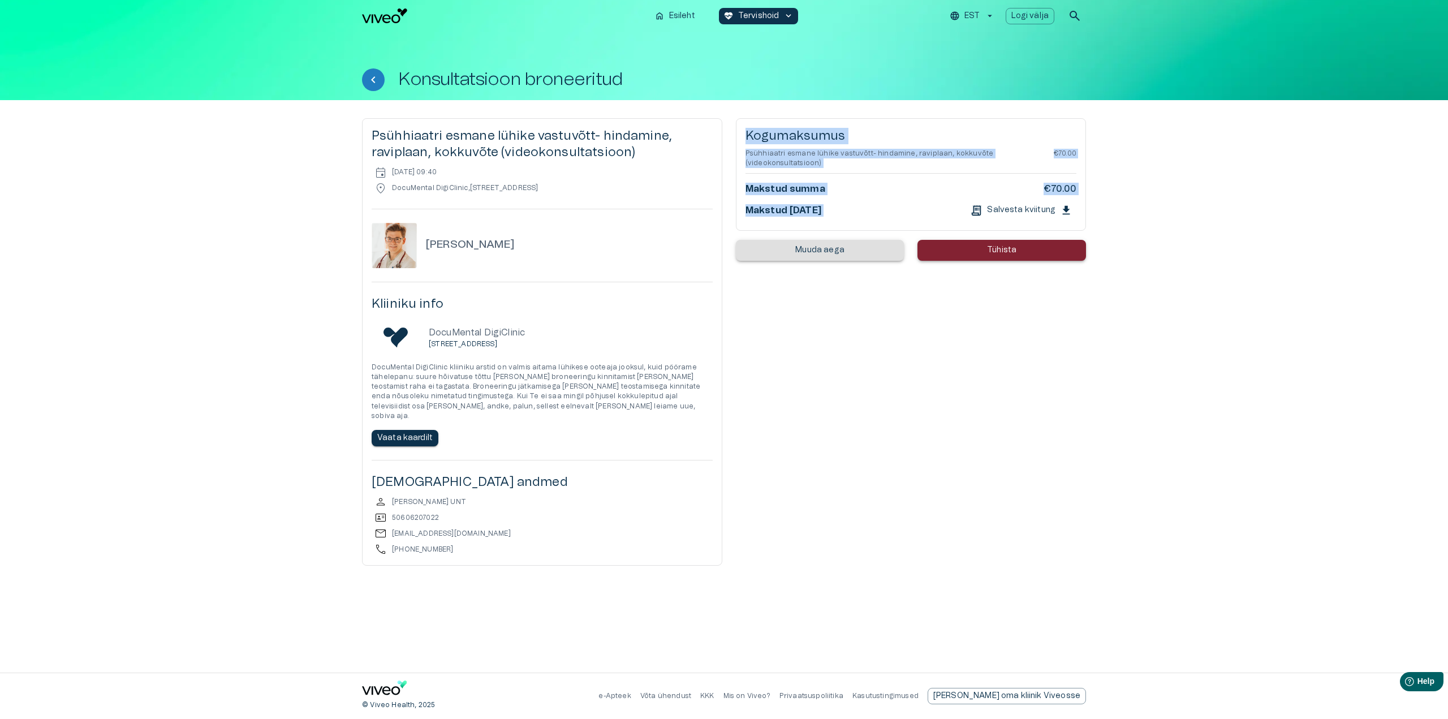
drag, startPoint x: 1120, startPoint y: 202, endPoint x: 736, endPoint y: 116, distance: 393.5
click at [736, 116] on div "Psühhiaatri esmane lühike vastuvõtt- hindamine, raviplaan, kokkuvõte (videokons…" at bounding box center [724, 386] width 1448 height 572
click at [947, 150] on p "Psühhiaatri esmane lühike vastuvõtt- hindamine, raviplaan, kokkuvõte (videokons…" at bounding box center [899, 158] width 308 height 19
